Goal: Navigation & Orientation: Find specific page/section

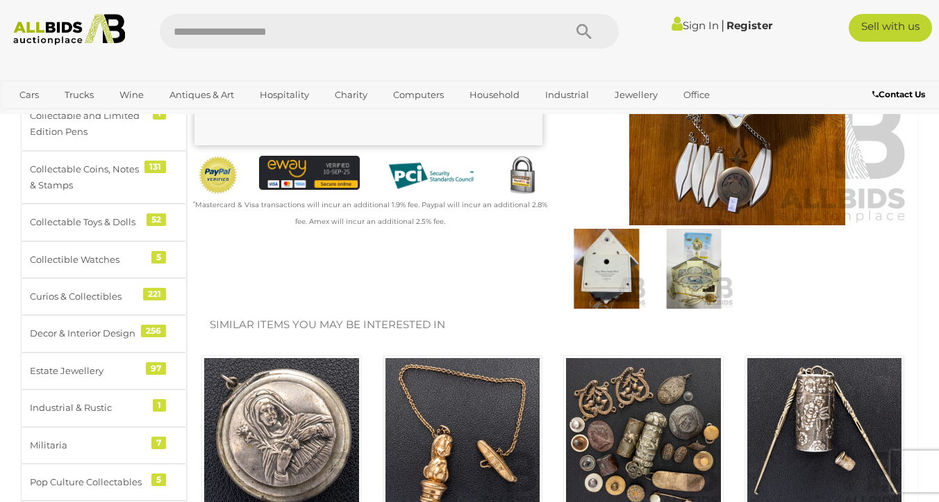
scroll to position [304, 0]
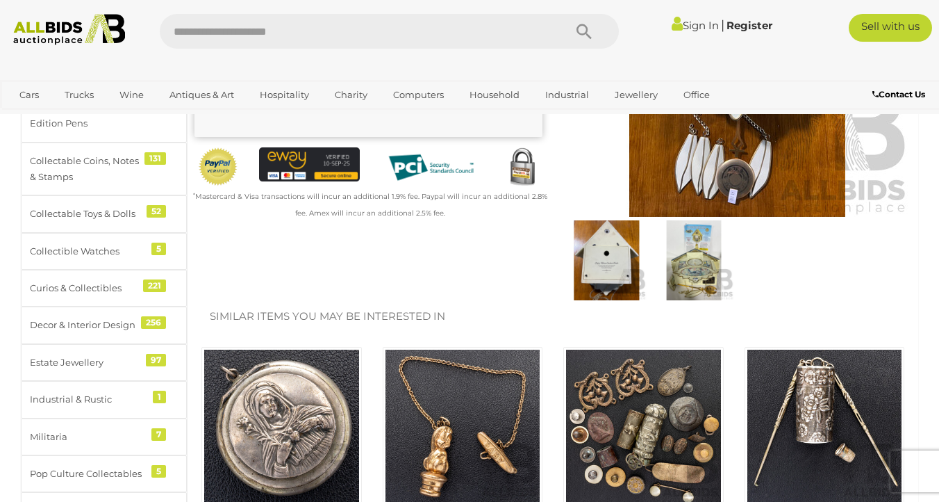
click at [620, 268] on img at bounding box center [607, 260] width 80 height 80
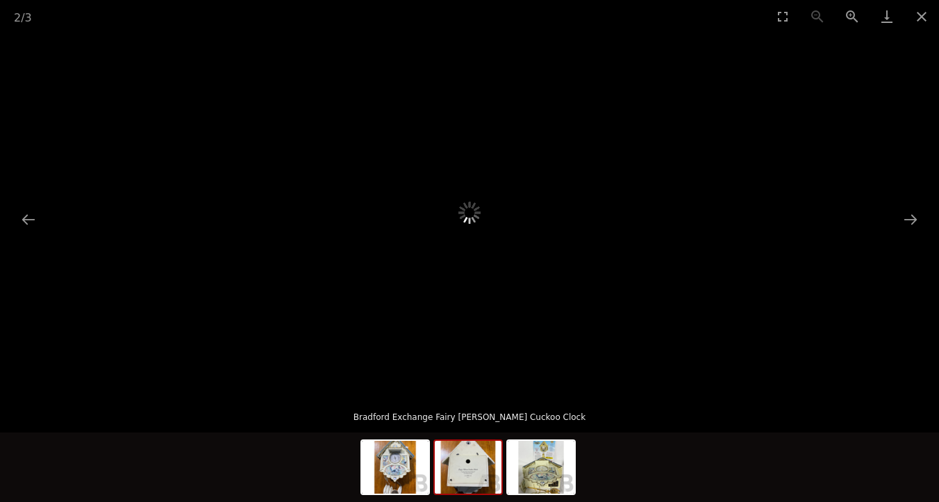
click at [473, 470] on img at bounding box center [468, 466] width 67 height 53
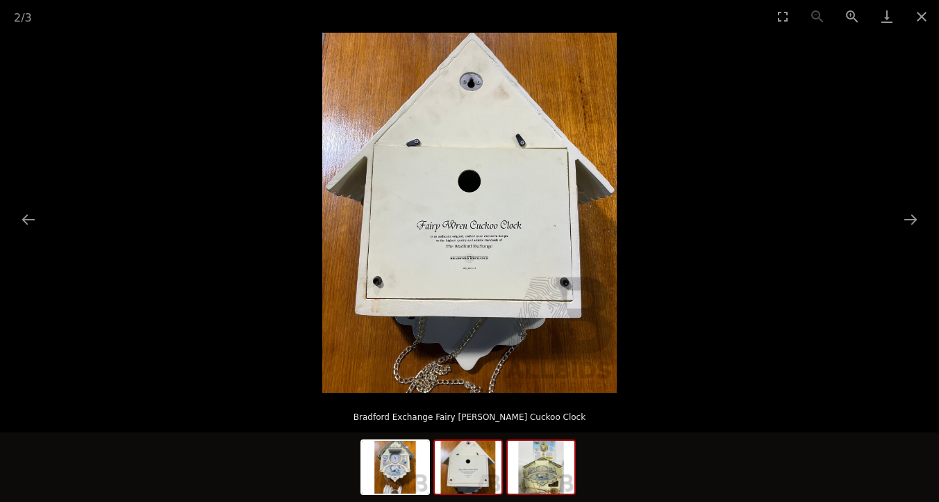
click at [547, 469] on img at bounding box center [541, 466] width 67 height 53
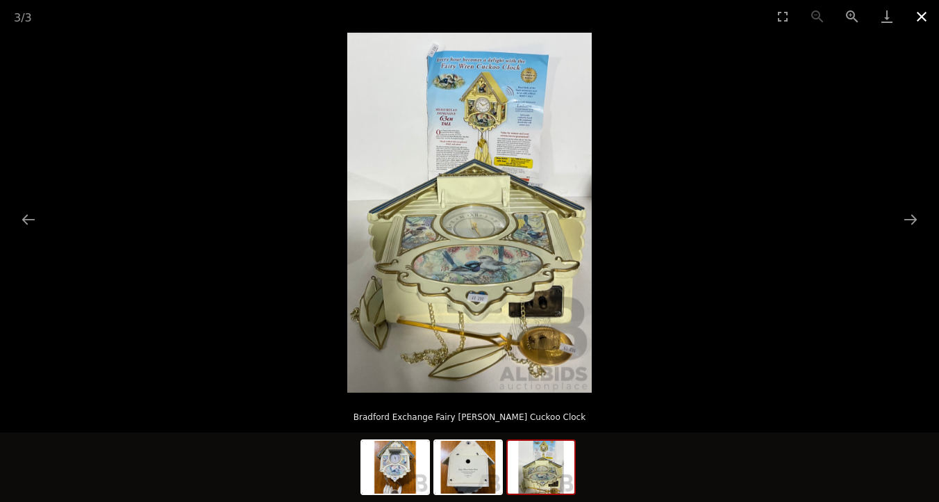
click at [923, 15] on button "Close gallery" at bounding box center [921, 16] width 35 height 33
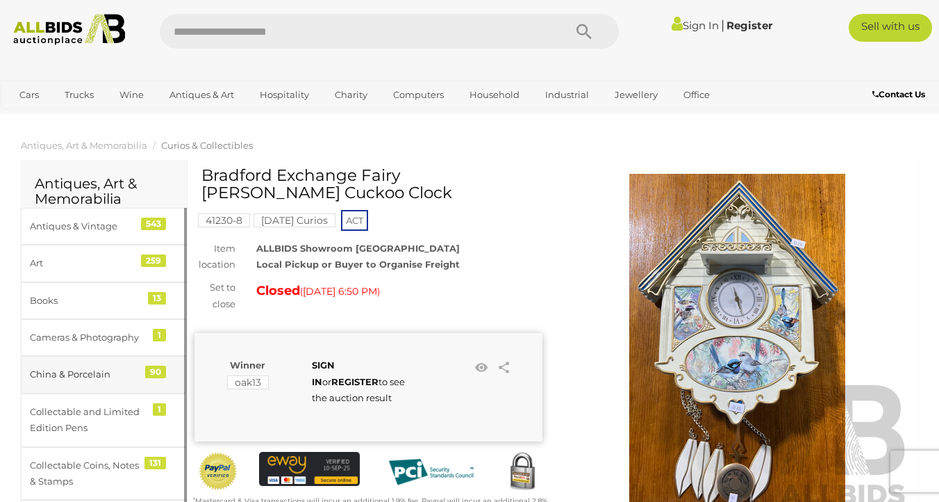
click at [83, 368] on div "China & Porcelain" at bounding box center [87, 374] width 115 height 16
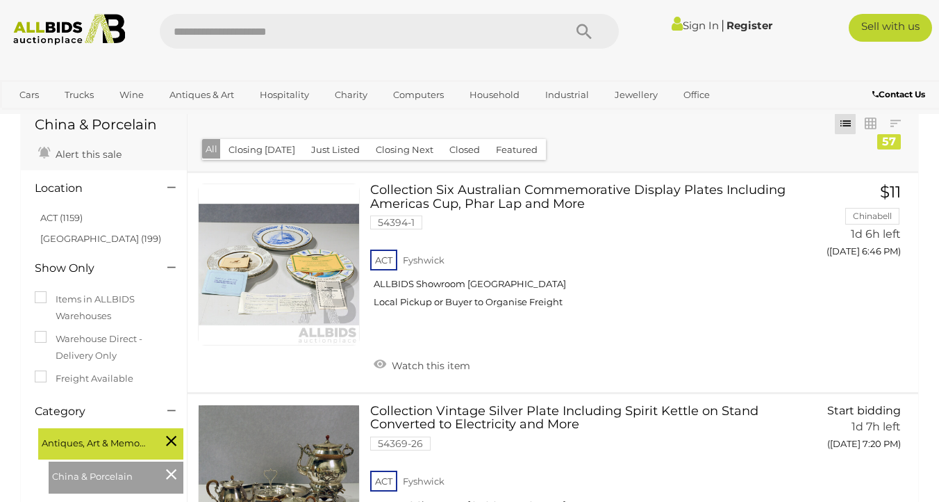
scroll to position [32, 0]
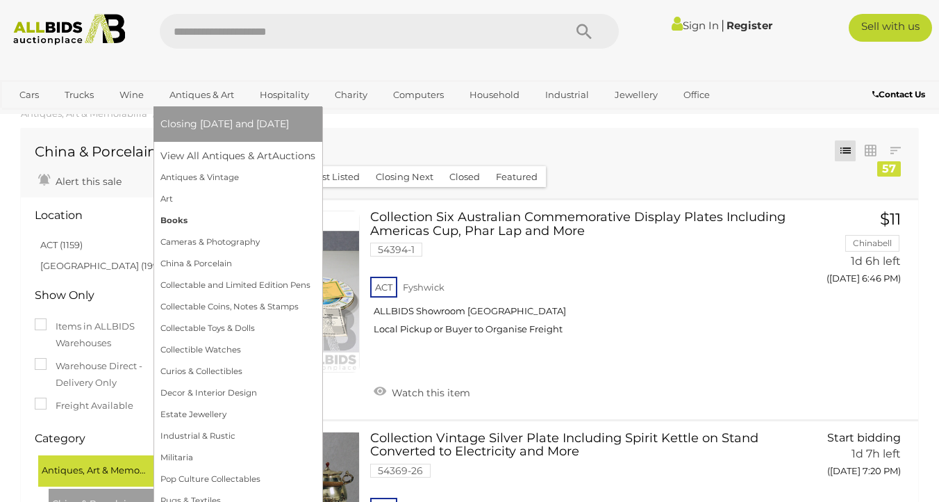
click at [191, 217] on link "Books" at bounding box center [237, 221] width 155 height 22
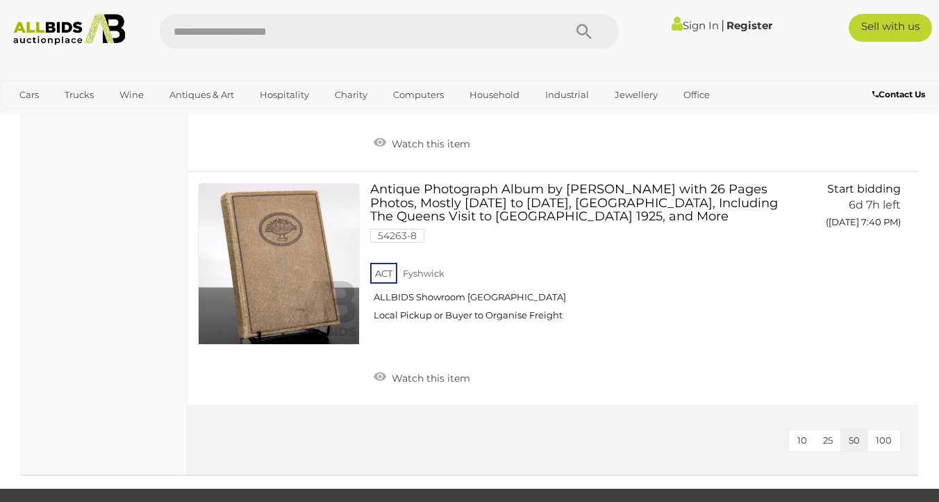
scroll to position [2731, 0]
